Goal: Task Accomplishment & Management: Use online tool/utility

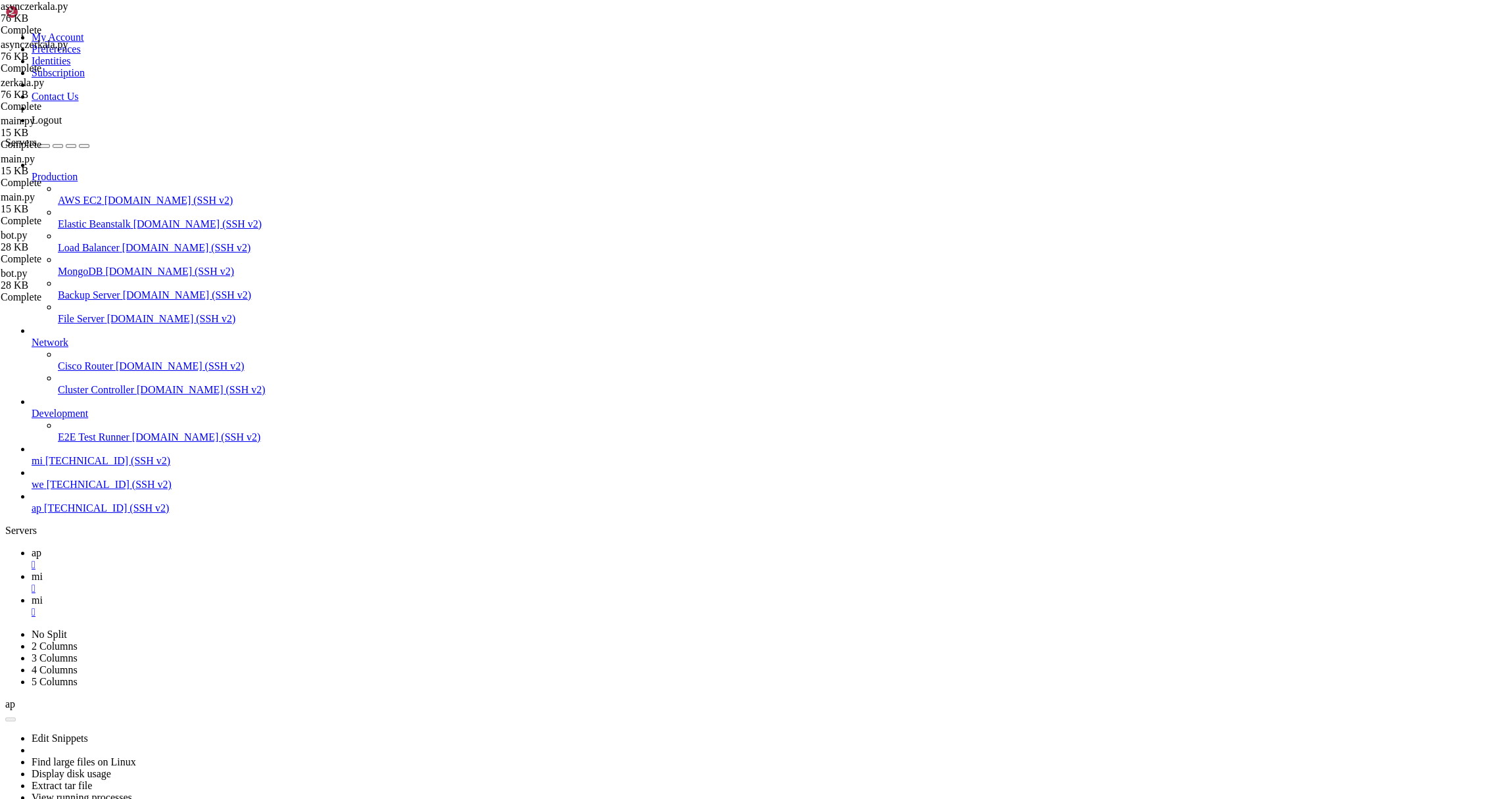
scroll to position [51445, 0]
click at [283, 594] on link "mi " at bounding box center [769, 606] width 1475 height 24
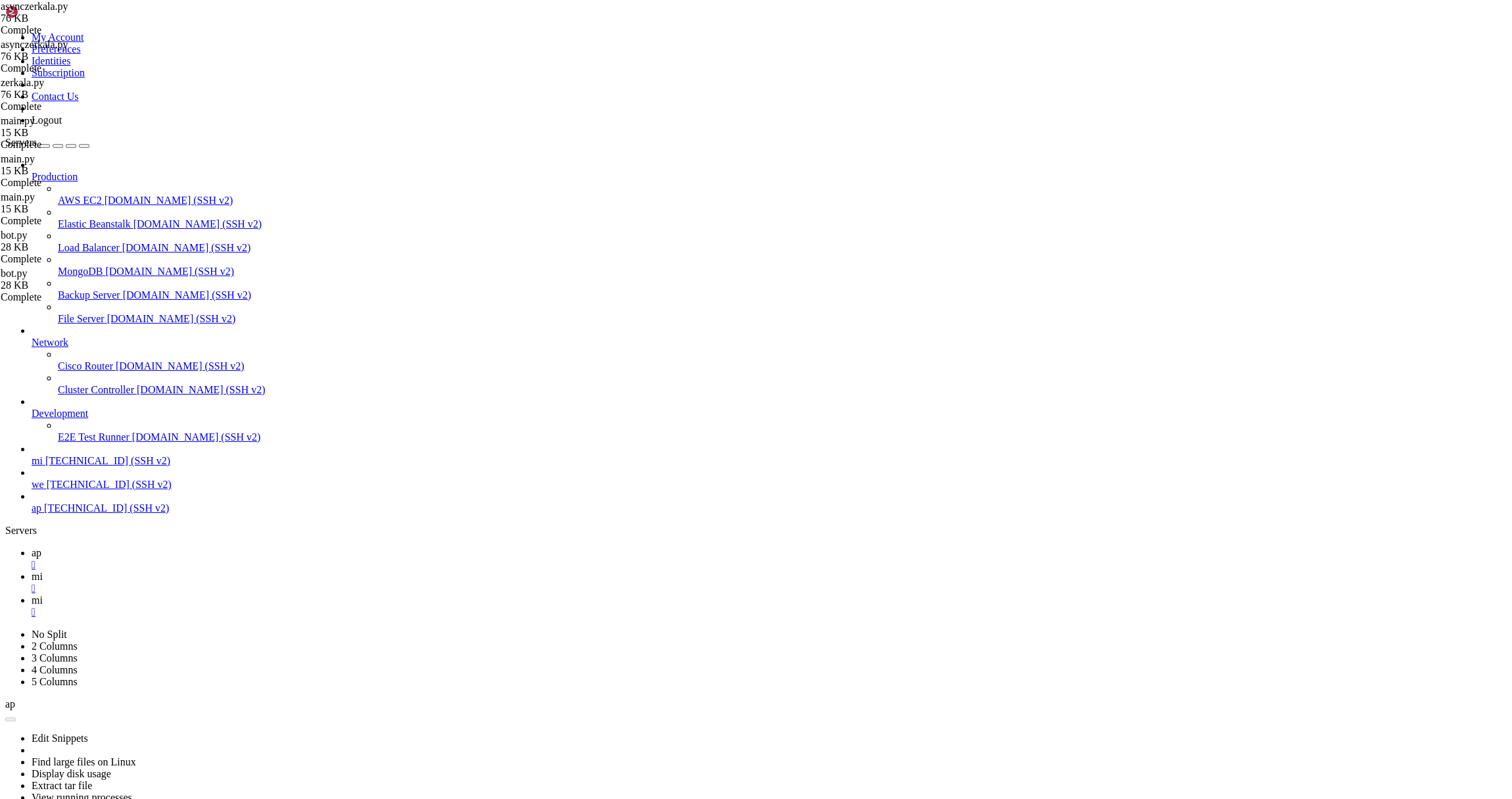
type input "/root/bybsa"
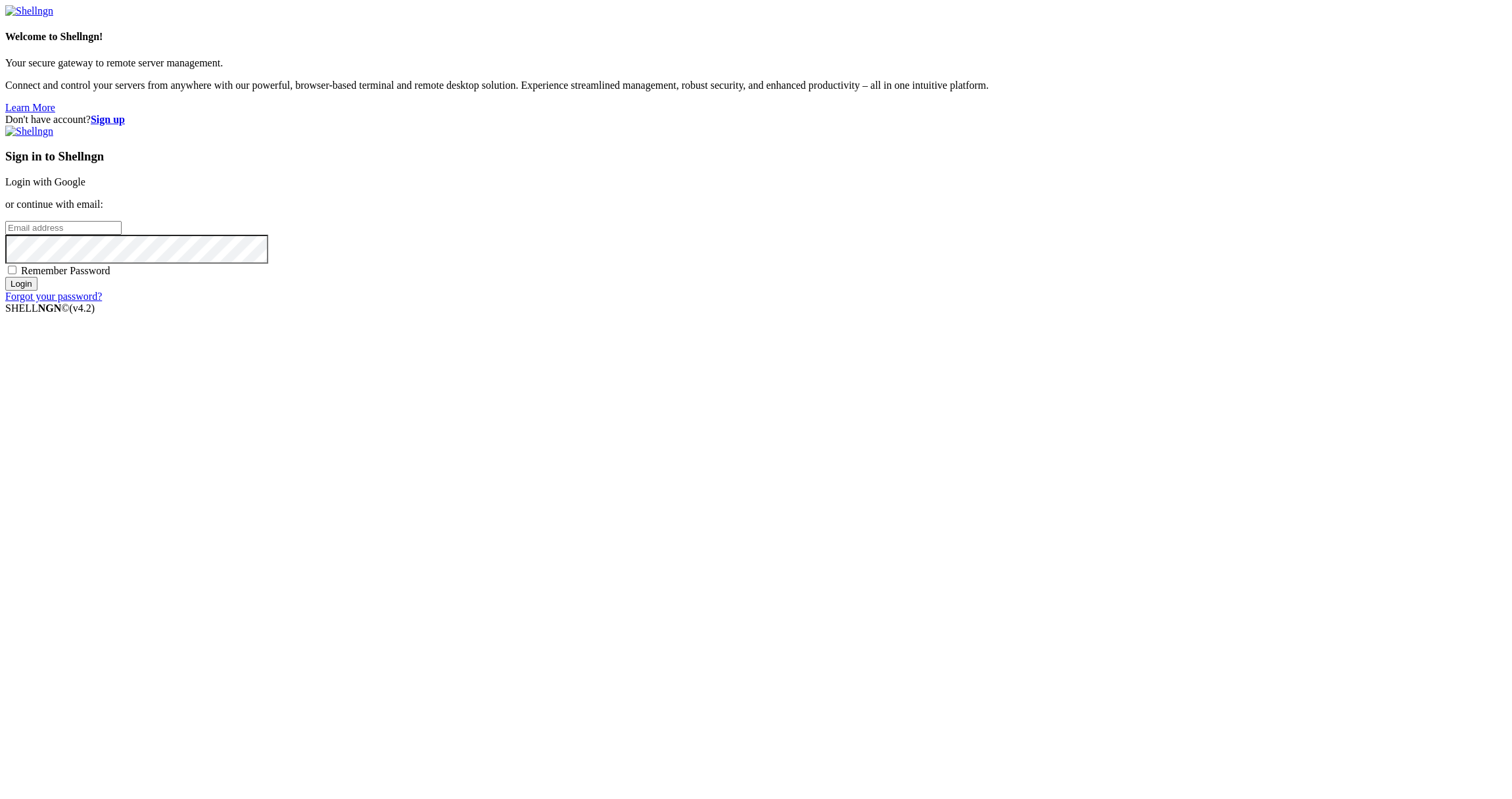
click at [85, 188] on link "Login with Google" at bounding box center [45, 182] width 80 height 11
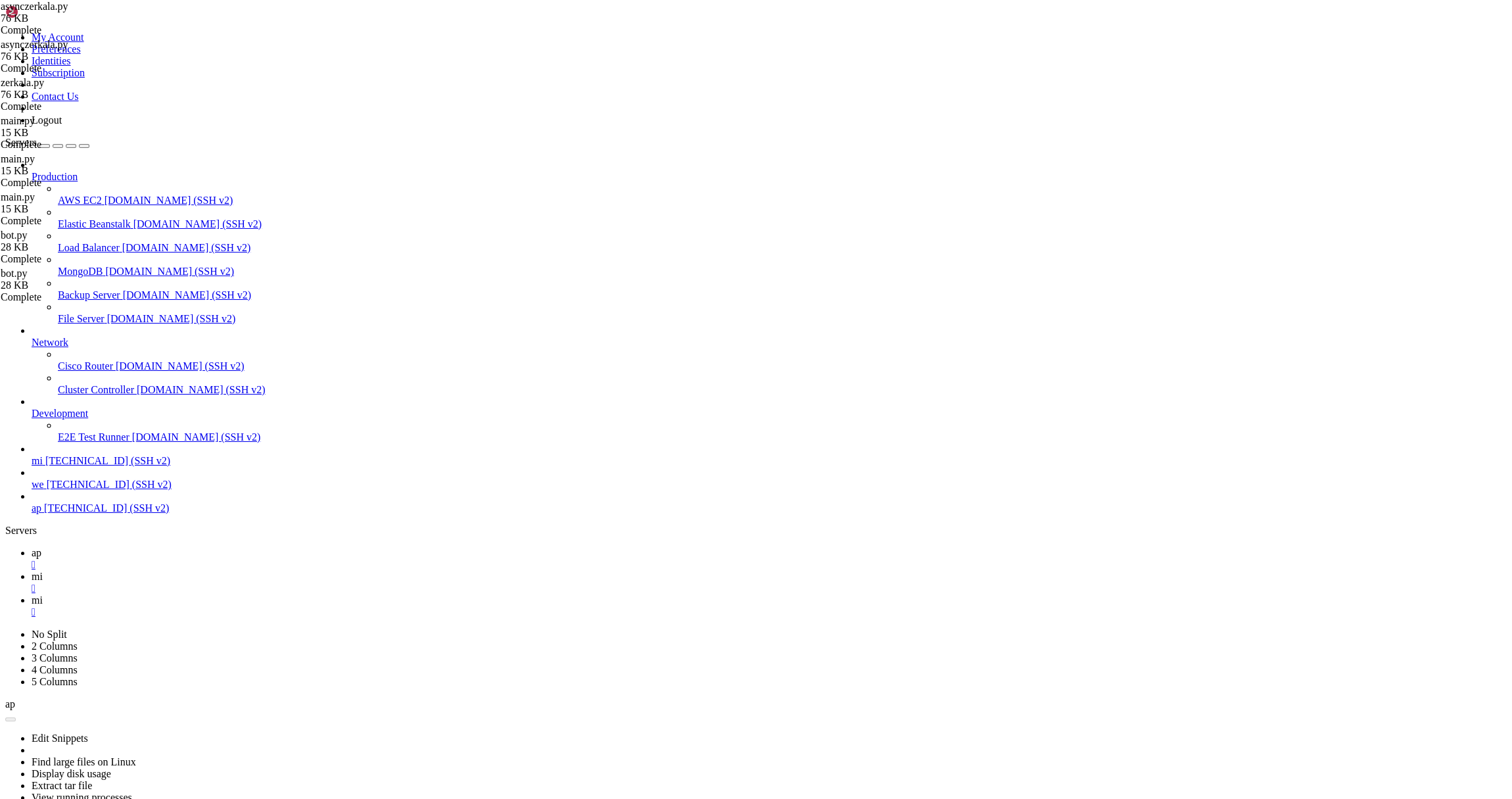
scroll to position [68, 0]
type input "/root/bybsa"
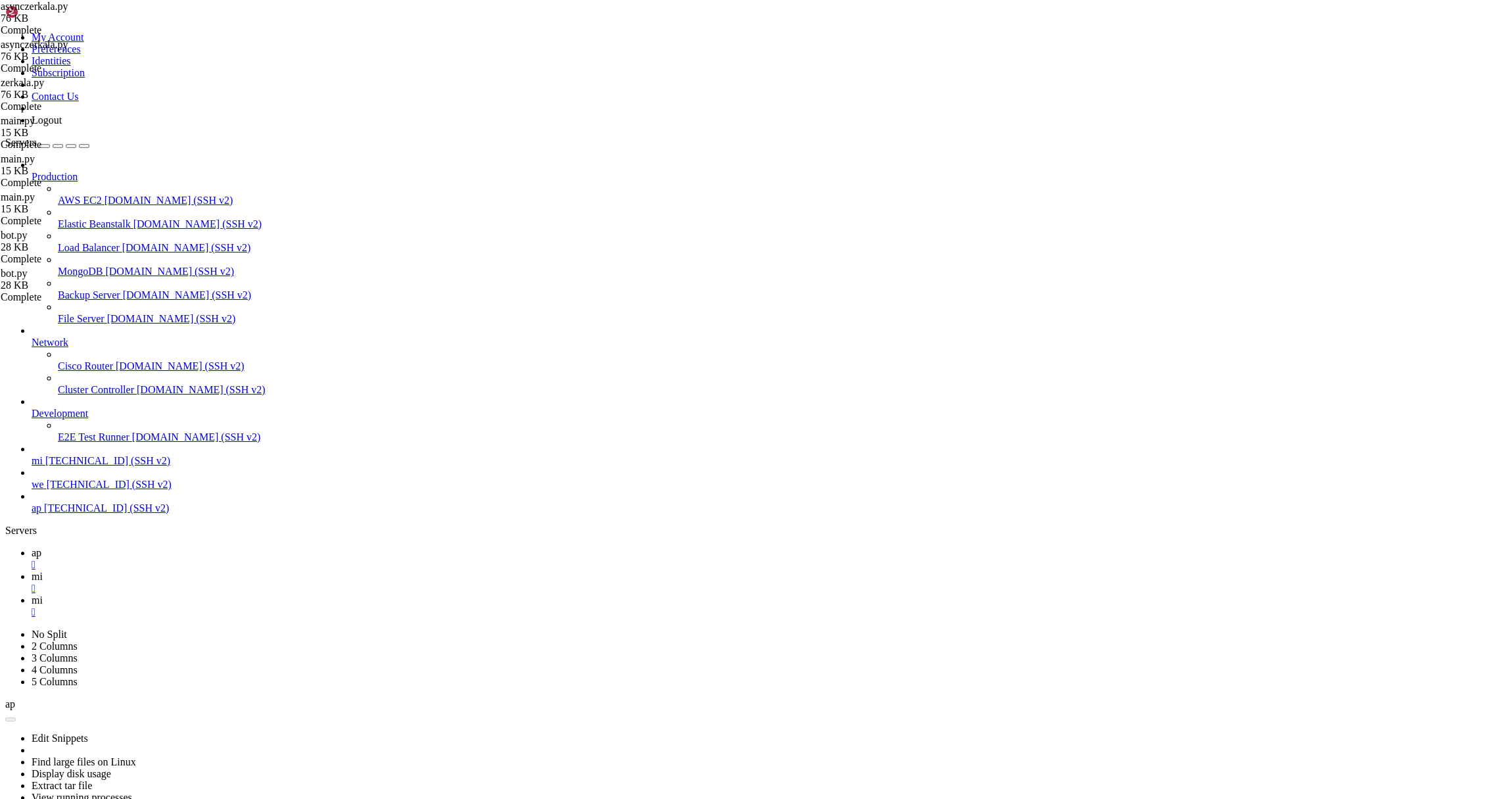
scroll to position [0, 0]
type textarea "# -*- coding: utf-8 -*-"
type textarea "if __name__ == '__main__': [DOMAIN_NAME](main())"
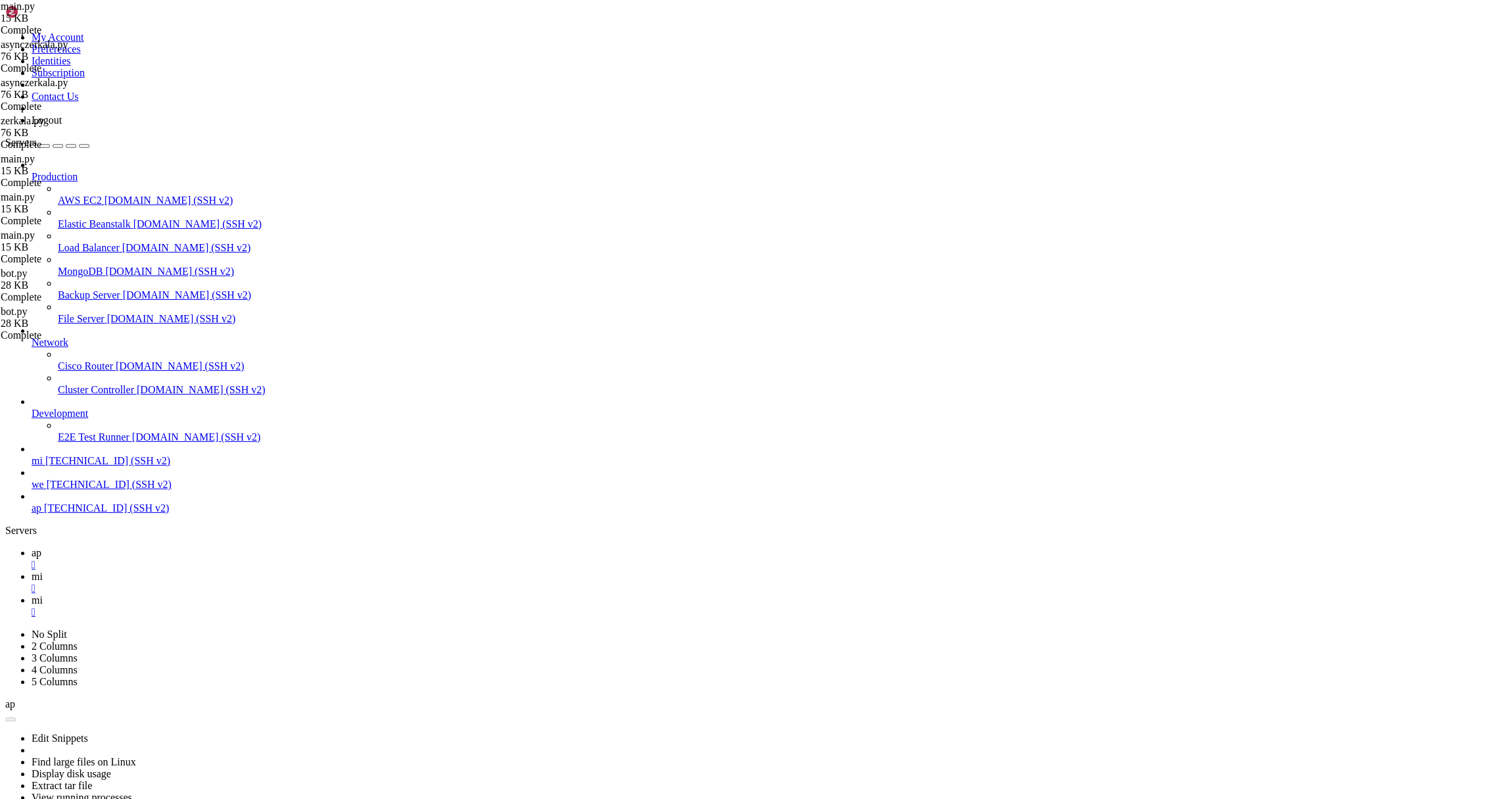
paste textarea "[DOMAIN_NAME](main())"
type textarea "[DOMAIN_NAME](main())"
click at [233, 571] on link "mi " at bounding box center [769, 583] width 1475 height 24
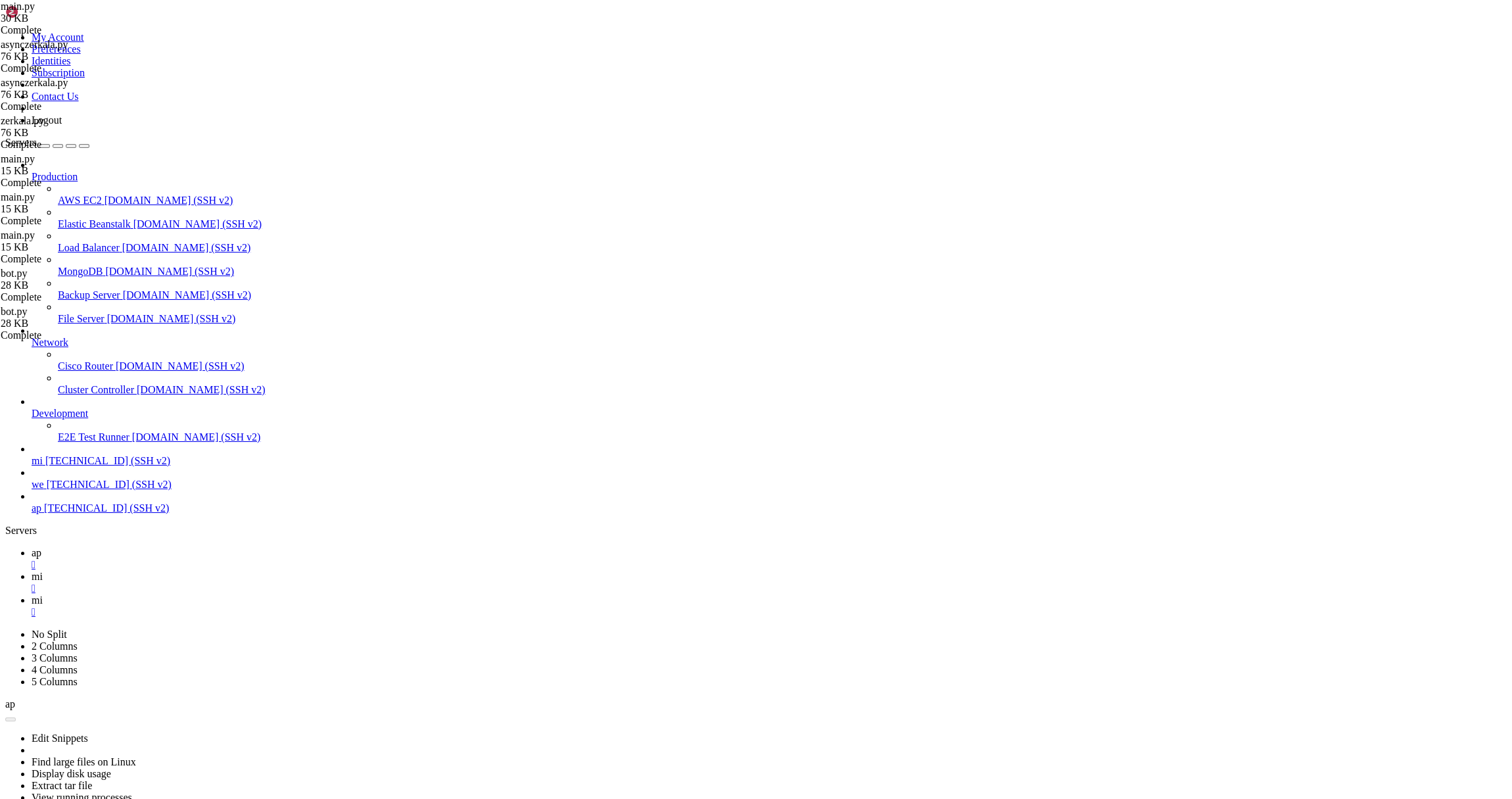
scroll to position [52762, 0]
click at [43, 594] on span "mi" at bounding box center [37, 600] width 11 height 11
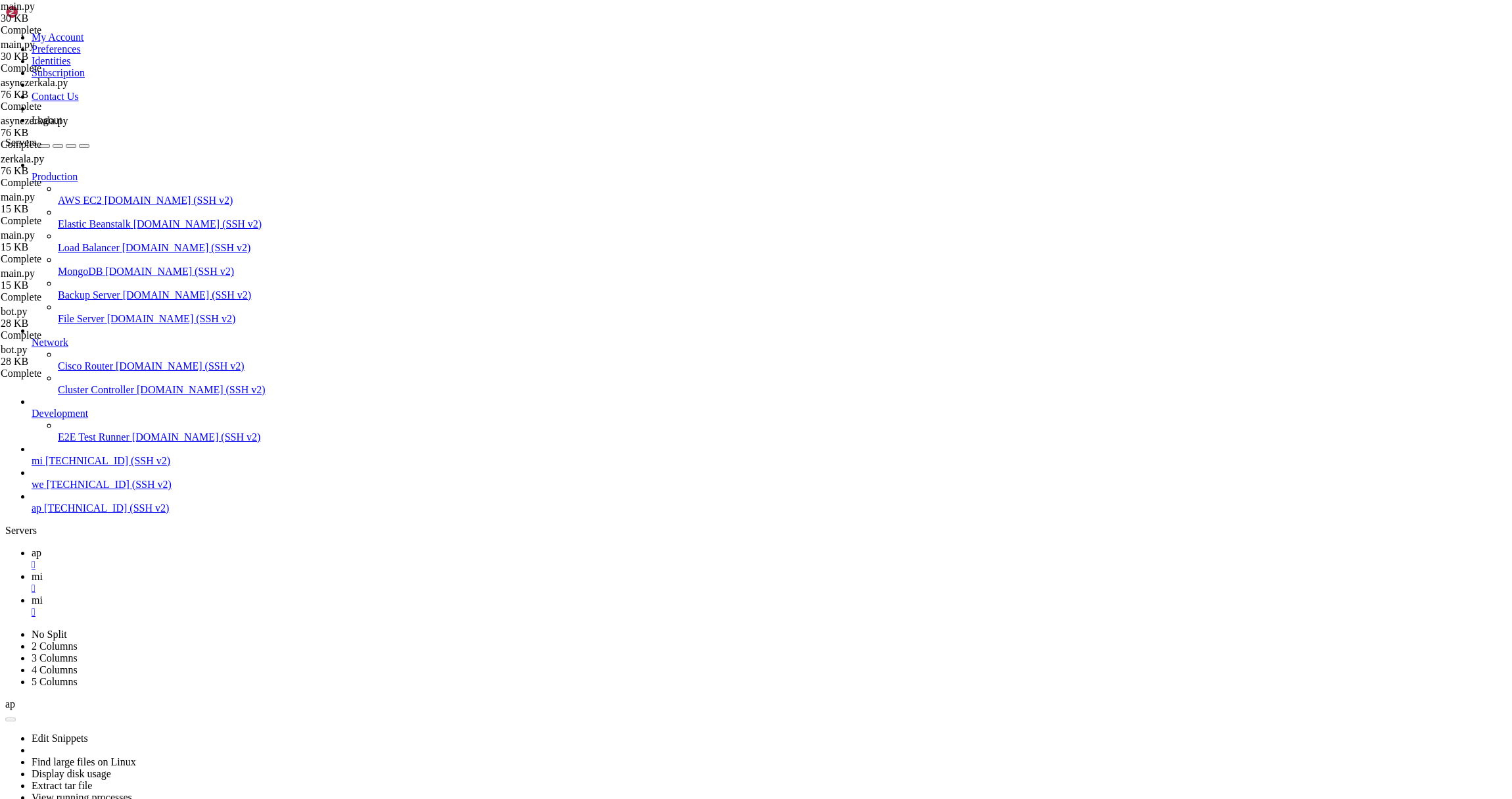
type textarea "if __name__ == '__main__': [DOMAIN_NAME](main())"
type textarea "[DOMAIN_NAME](main())"
click at [32, 571] on icon at bounding box center [32, 576] width 0 height 11
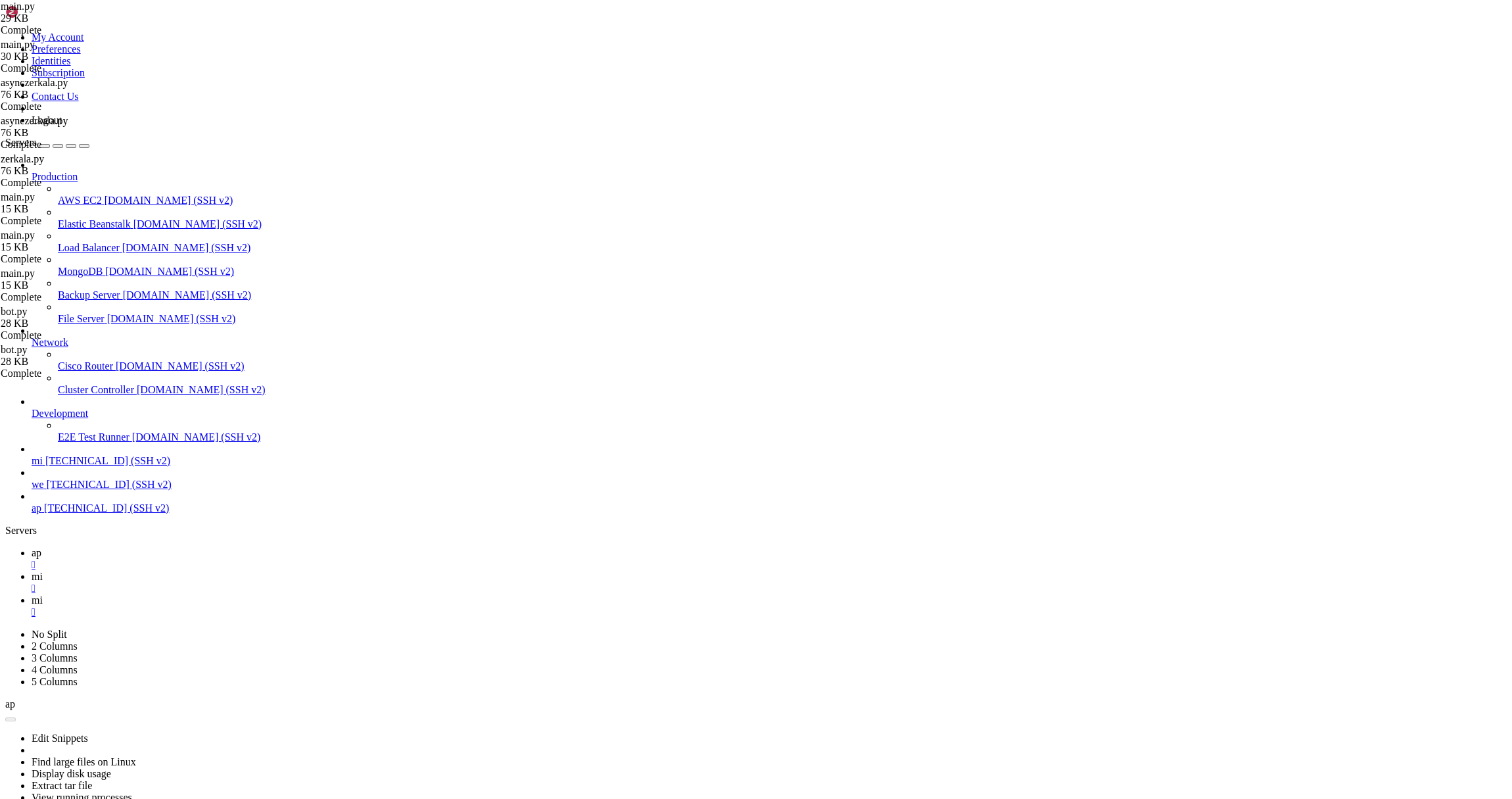
scroll to position [53113, 0]
